Goal: Check status: Check status

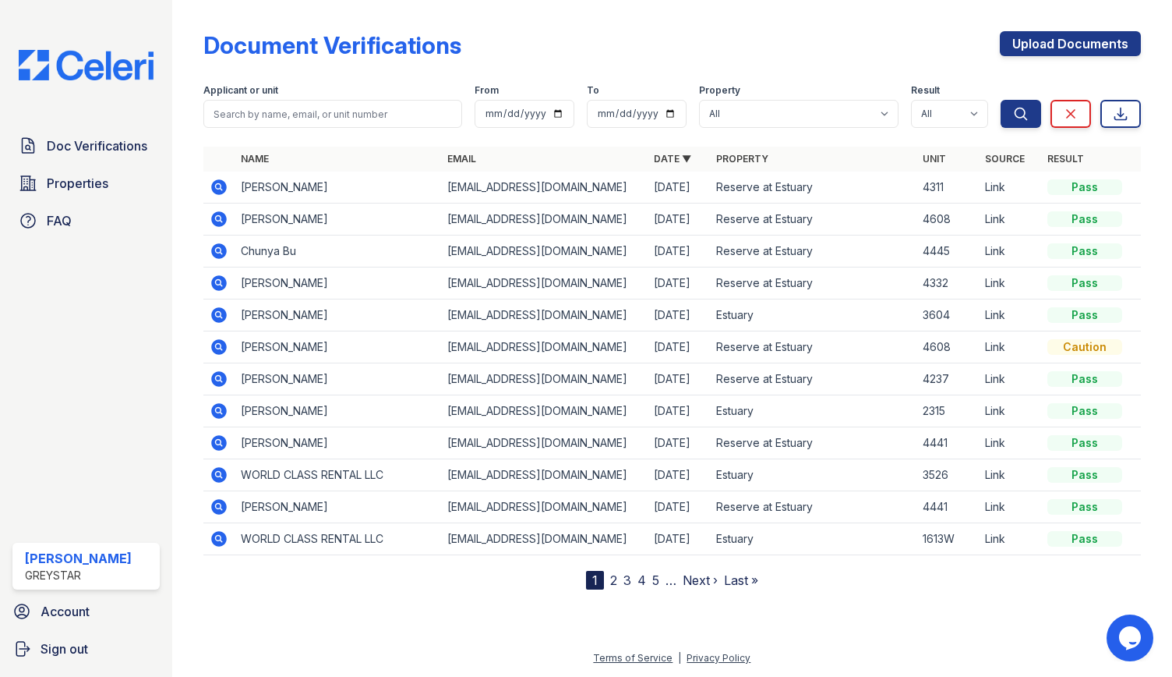
click at [220, 344] on icon at bounding box center [219, 347] width 19 height 19
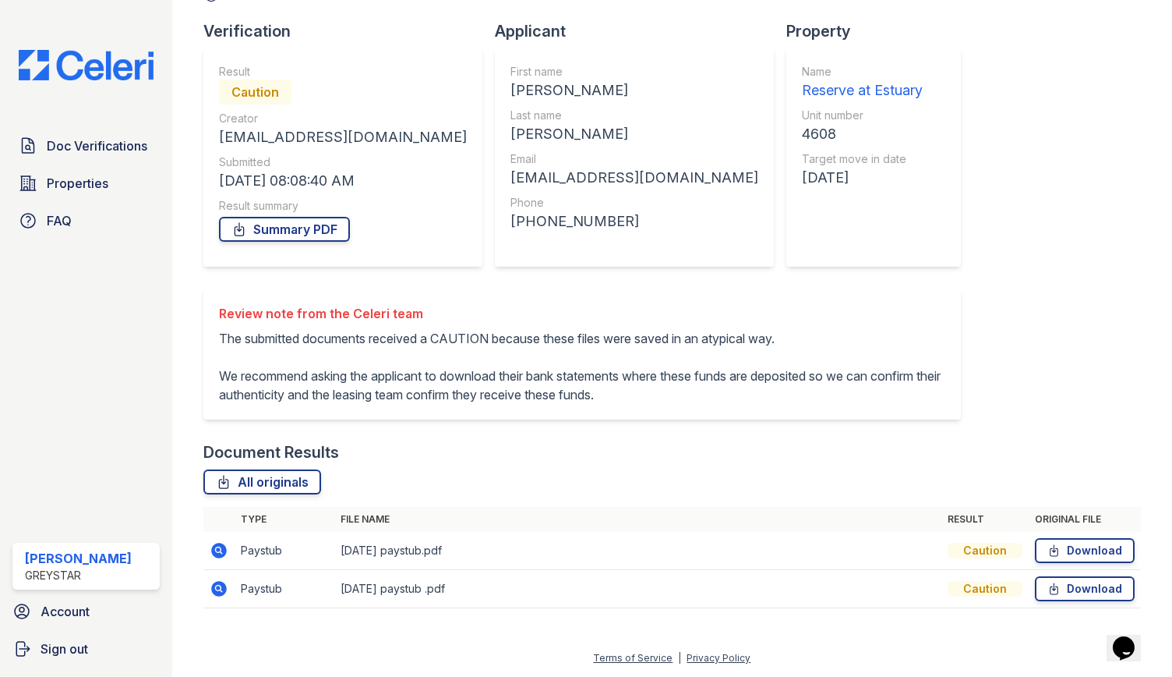
scroll to position [113, 0]
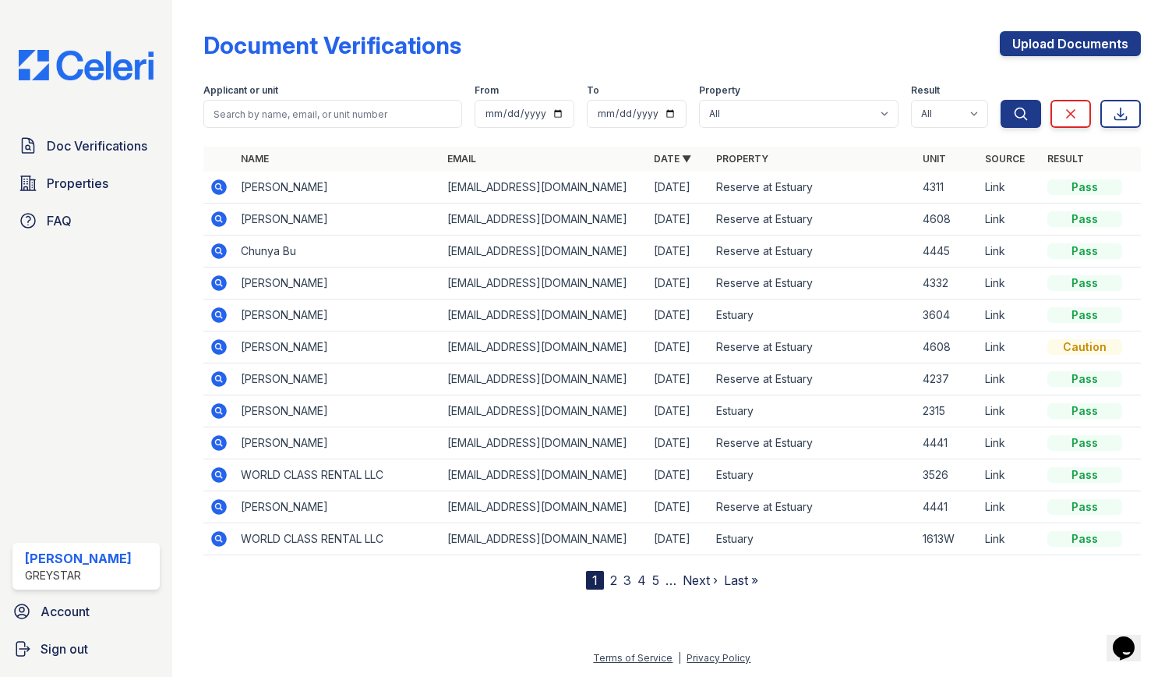
click at [221, 213] on icon at bounding box center [219, 219] width 16 height 16
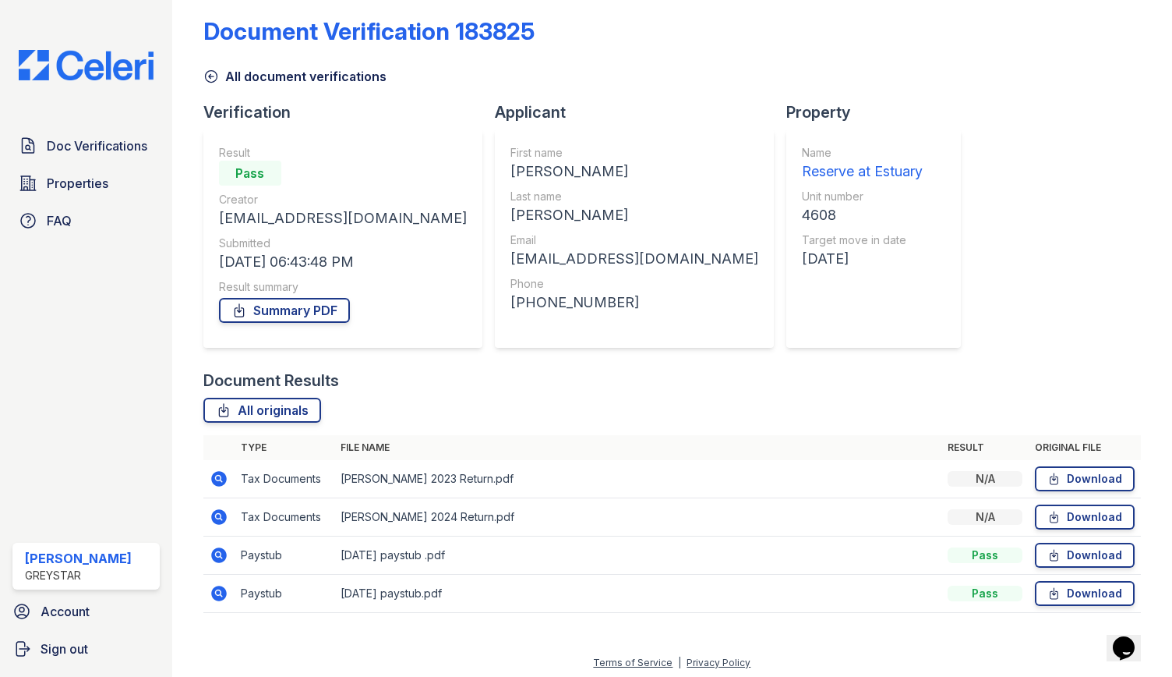
scroll to position [17, 0]
